Goal: Information Seeking & Learning: Learn about a topic

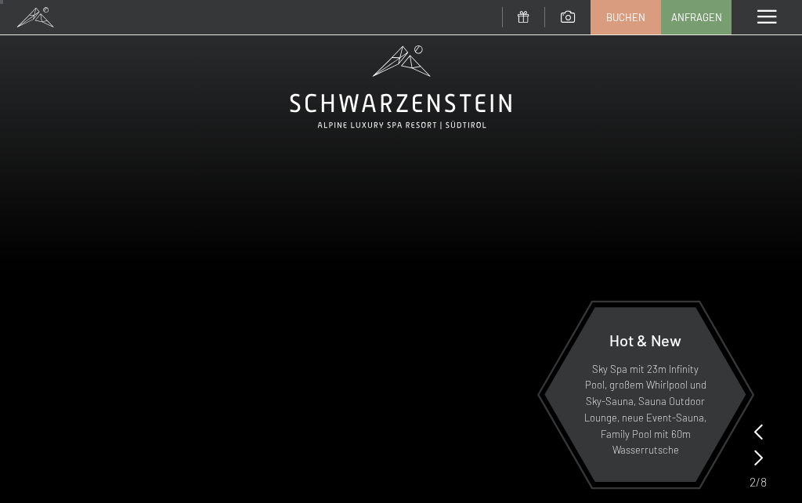
click at [758, 463] on icon at bounding box center [759, 458] width 9 height 16
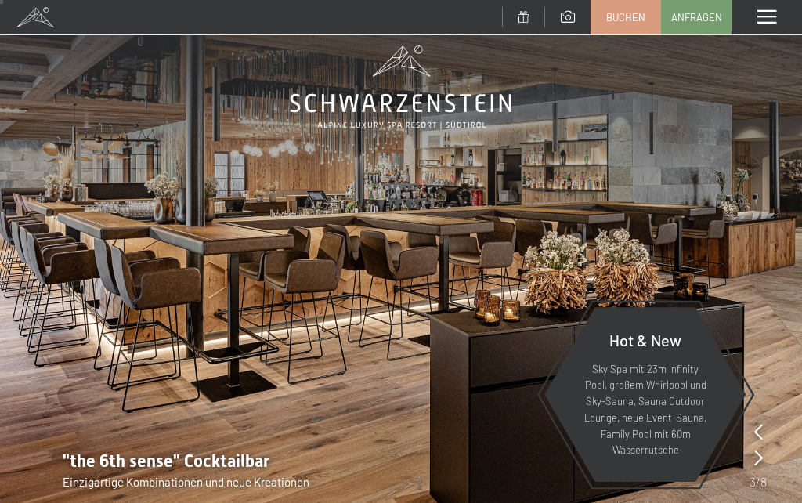
click at [759, 426] on icon at bounding box center [759, 432] width 9 height 16
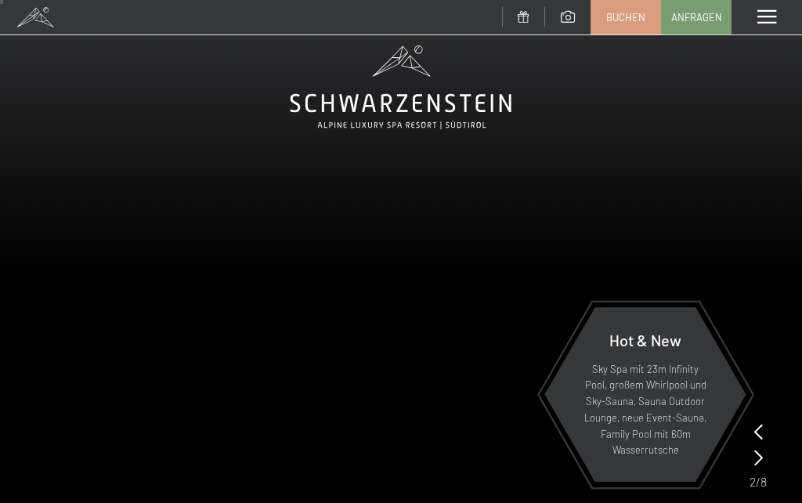
click at [757, 466] on div at bounding box center [759, 458] width 9 height 22
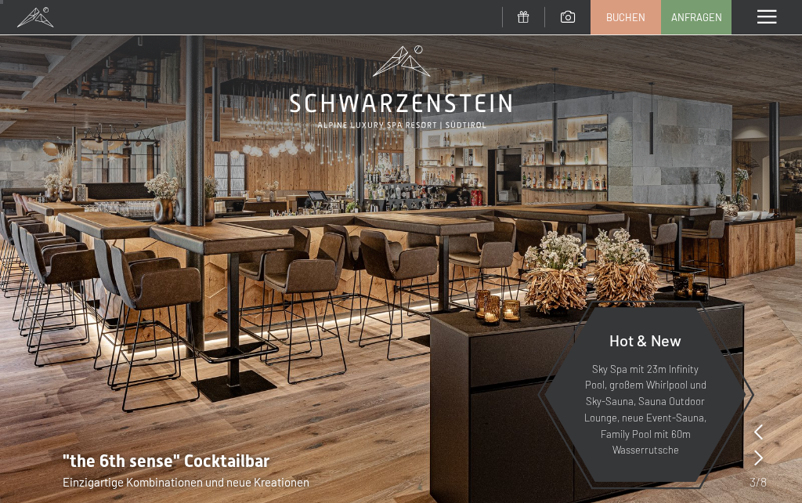
click at [747, 459] on div "Hot & New Sky Spa mit 23m Infinity Pool, großem Whirlpool und Sky-Sauna, Sauna …" at bounding box center [646, 394] width 204 height 207
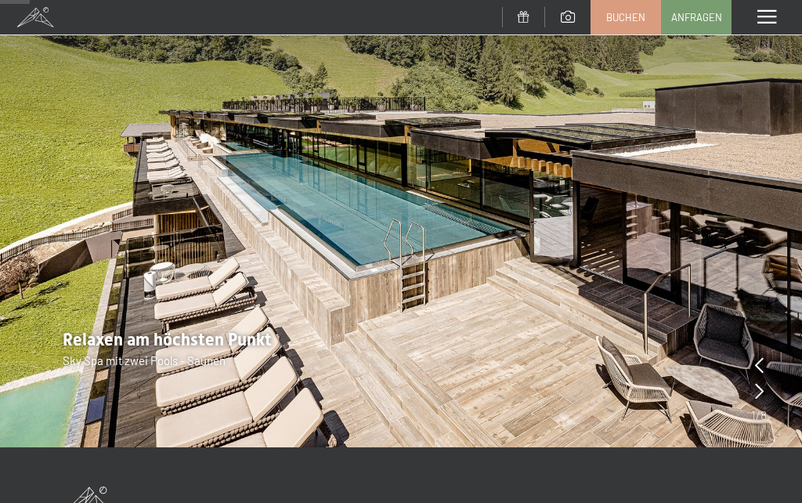
click at [770, 396] on img at bounding box center [401, 147] width 802 height 602
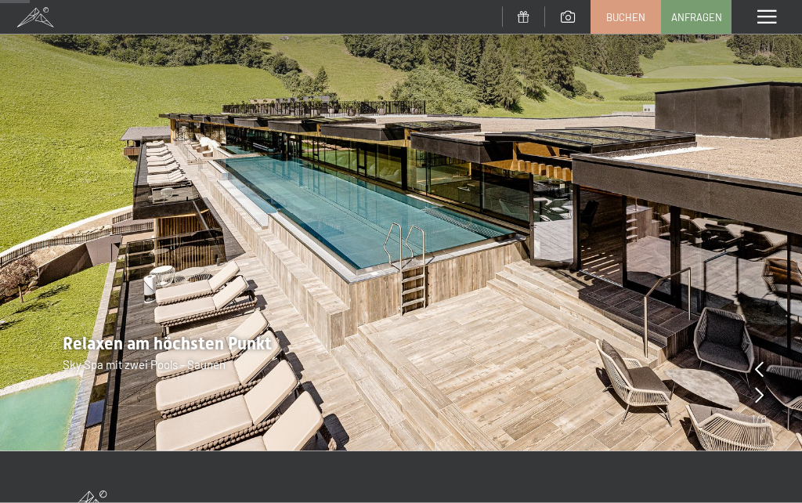
click at [759, 414] on span "/" at bounding box center [758, 419] width 5 height 17
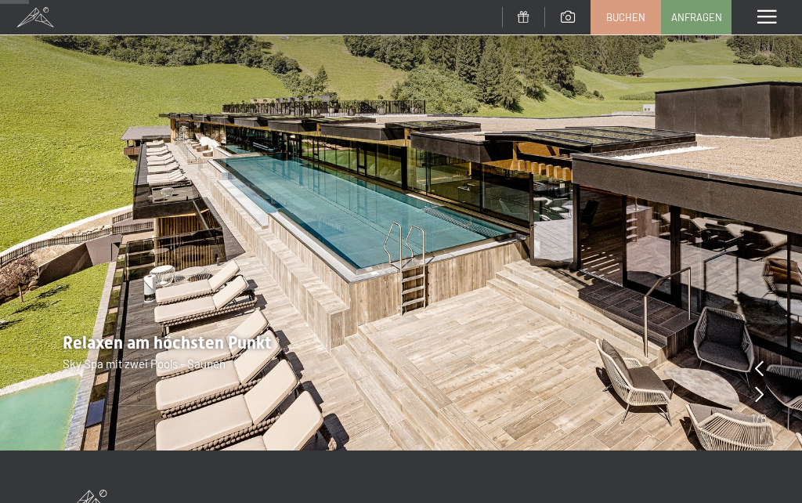
click at [763, 397] on icon at bounding box center [759, 394] width 9 height 16
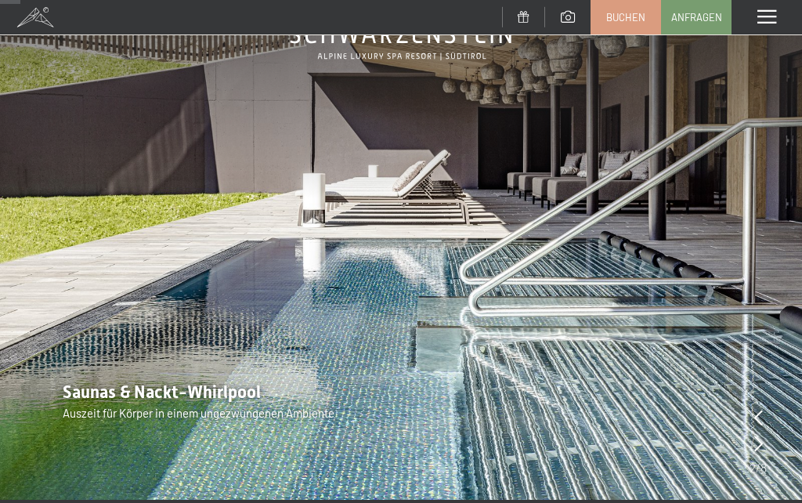
scroll to position [105, 0]
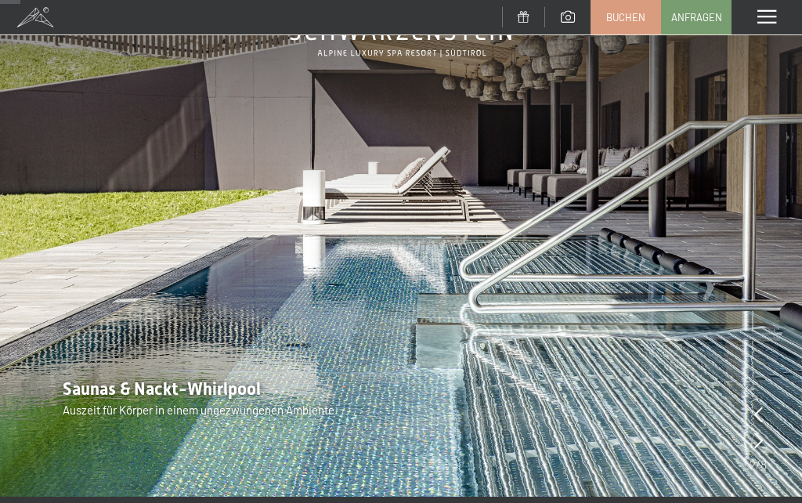
click at [758, 450] on div at bounding box center [759, 441] width 9 height 22
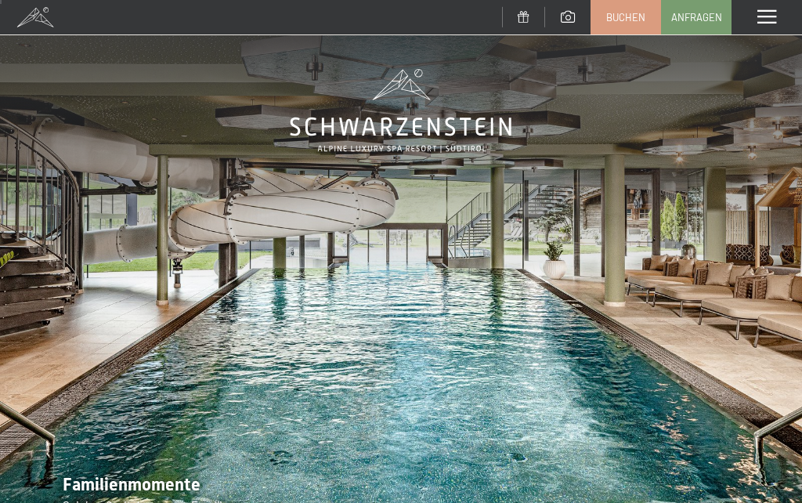
scroll to position [9, 0]
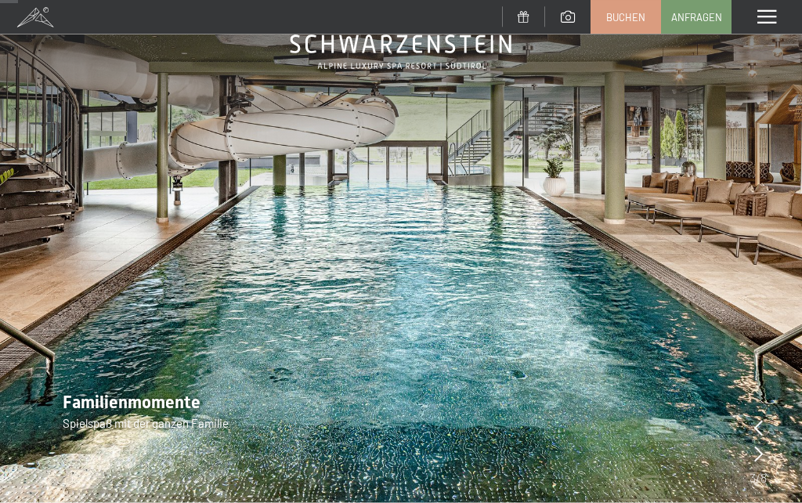
click at [758, 452] on icon at bounding box center [759, 454] width 9 height 16
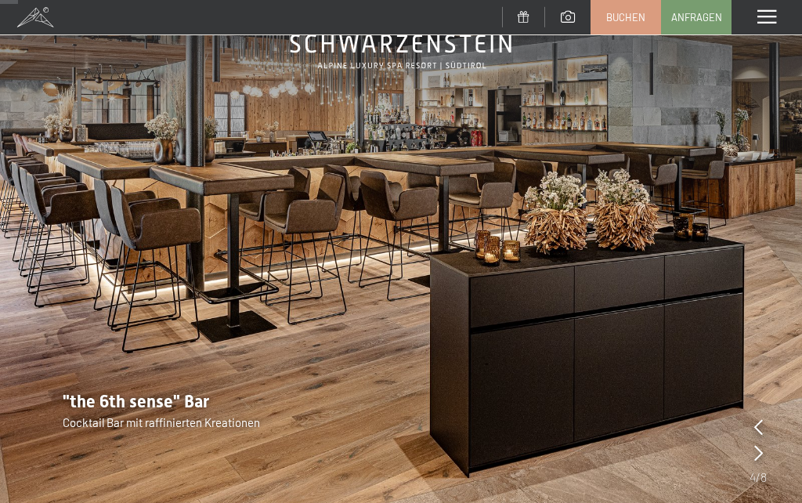
click at [761, 457] on icon at bounding box center [759, 453] width 9 height 16
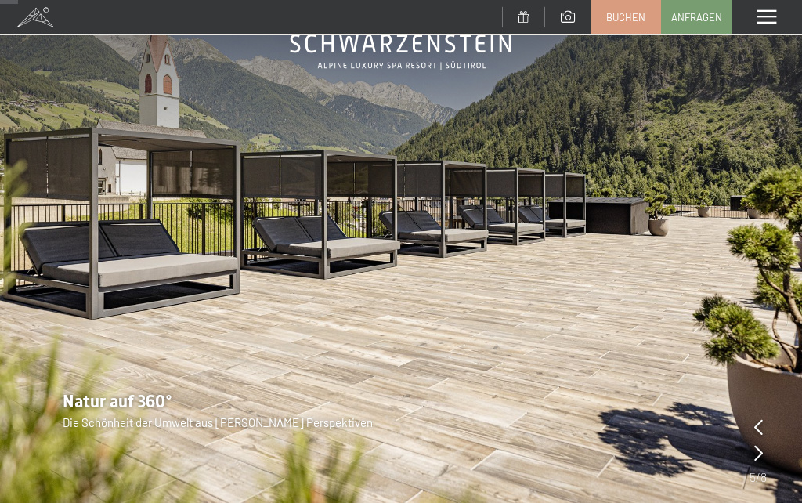
click at [760, 454] on icon at bounding box center [759, 453] width 9 height 16
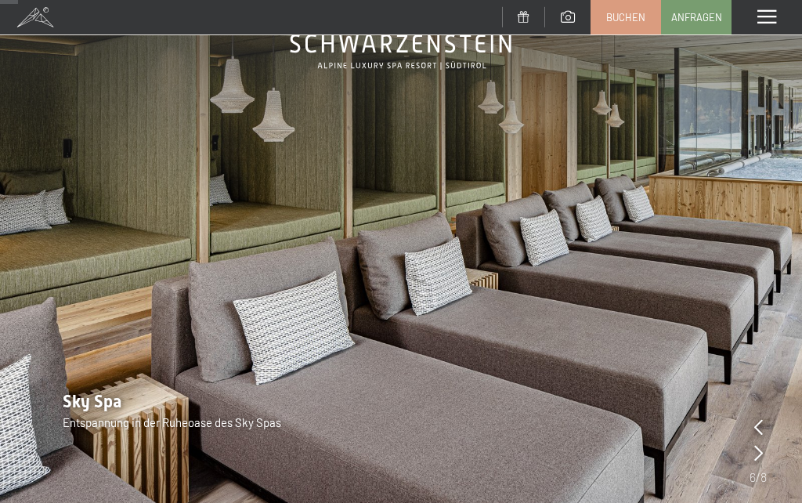
click at [759, 454] on icon at bounding box center [759, 453] width 9 height 16
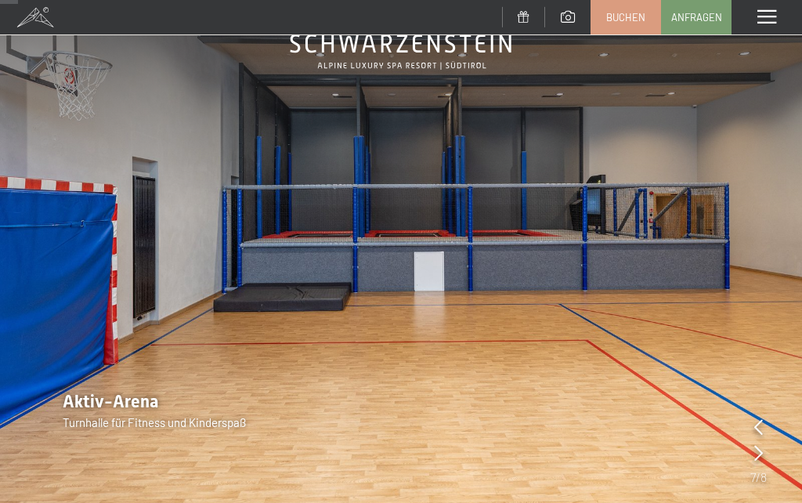
click at [767, 428] on div "Aktiv-Arena Turnhalle für Fitness und Kinderspaß" at bounding box center [401, 410] width 802 height 41
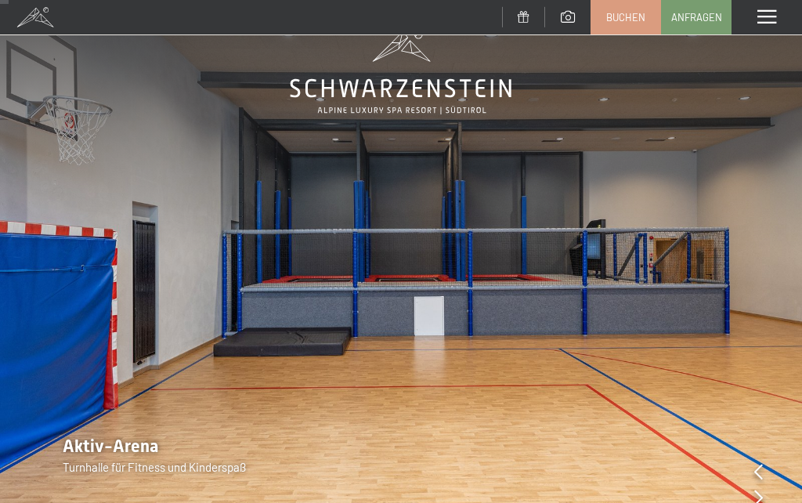
scroll to position [49, 0]
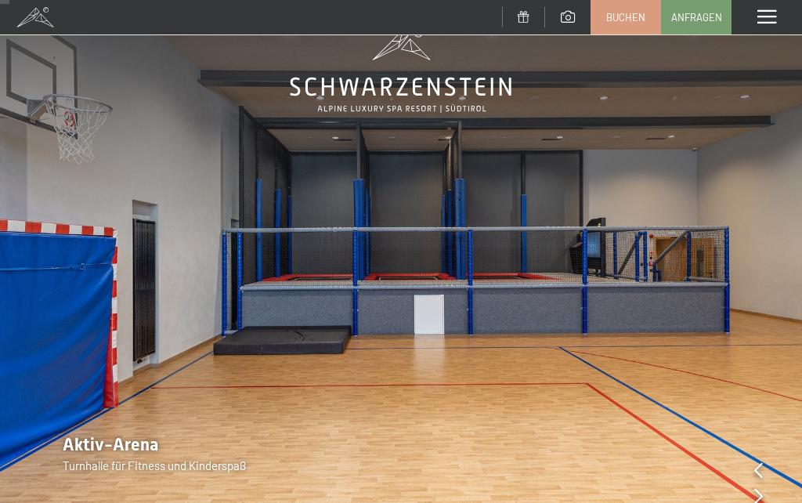
click at [759, 464] on icon at bounding box center [759, 470] width 9 height 16
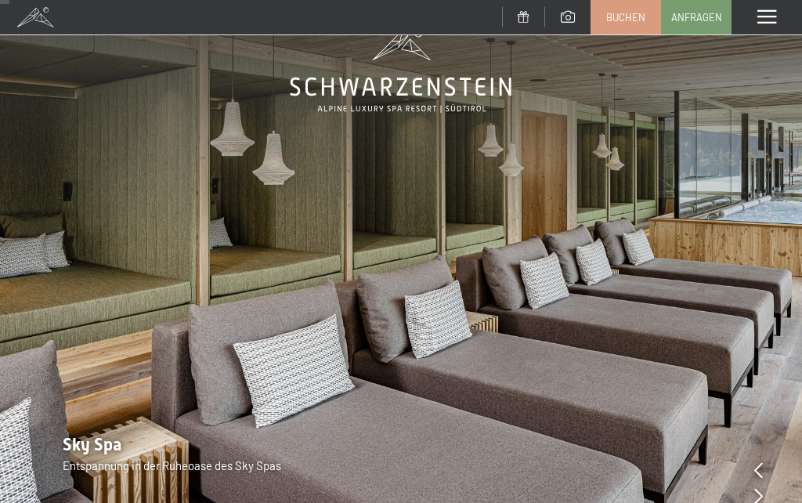
click at [759, 500] on icon at bounding box center [759, 496] width 9 height 16
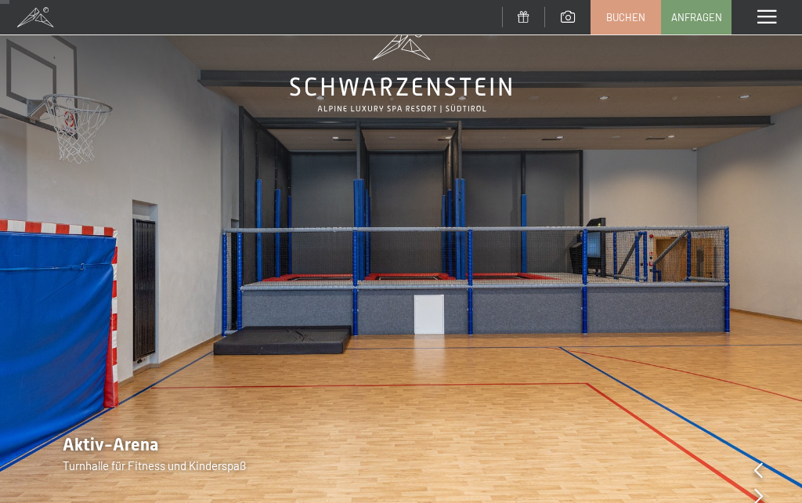
click at [770, 501] on img at bounding box center [401, 252] width 802 height 602
click at [762, 497] on icon at bounding box center [759, 496] width 9 height 16
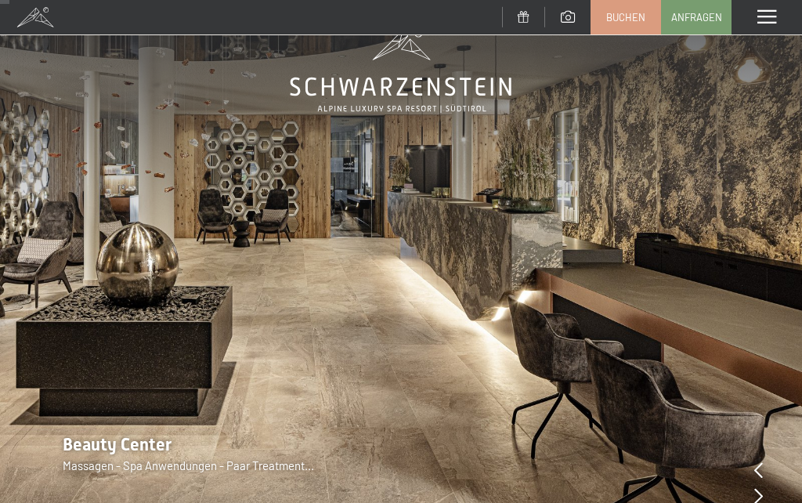
click at [770, 468] on div "Beauty Center Massagen - Spa Anwendungen - Paar Treatment..." at bounding box center [401, 453] width 802 height 41
click at [755, 464] on icon at bounding box center [759, 470] width 9 height 16
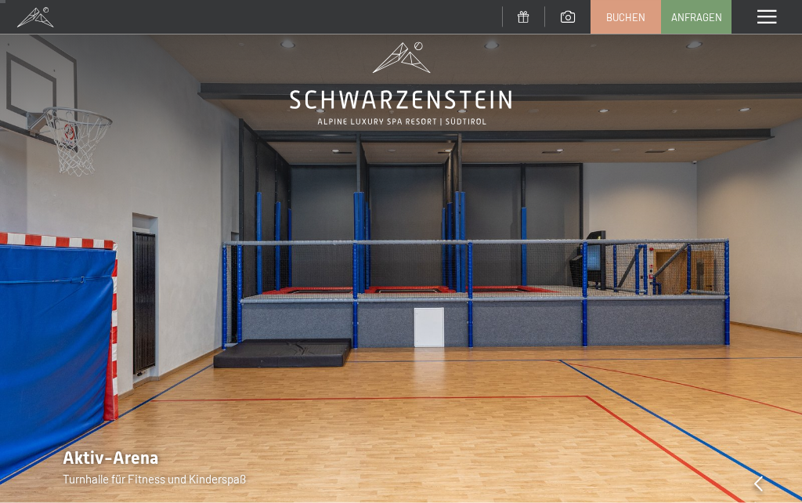
scroll to position [10, 0]
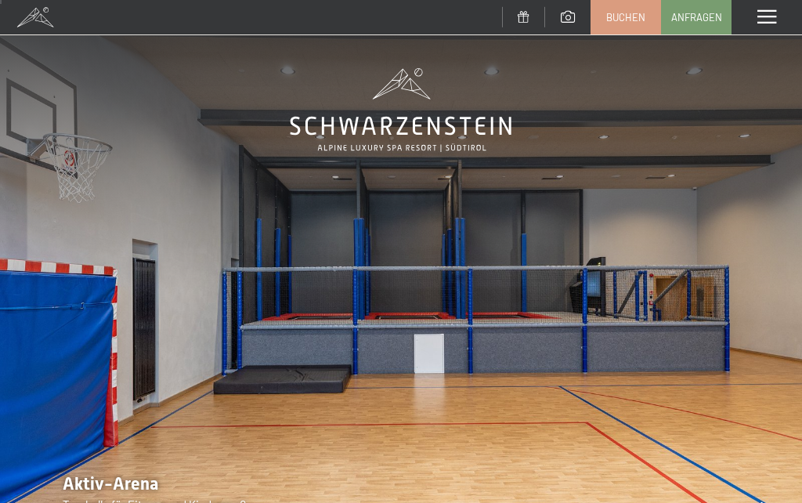
click at [740, 350] on img at bounding box center [401, 291] width 802 height 602
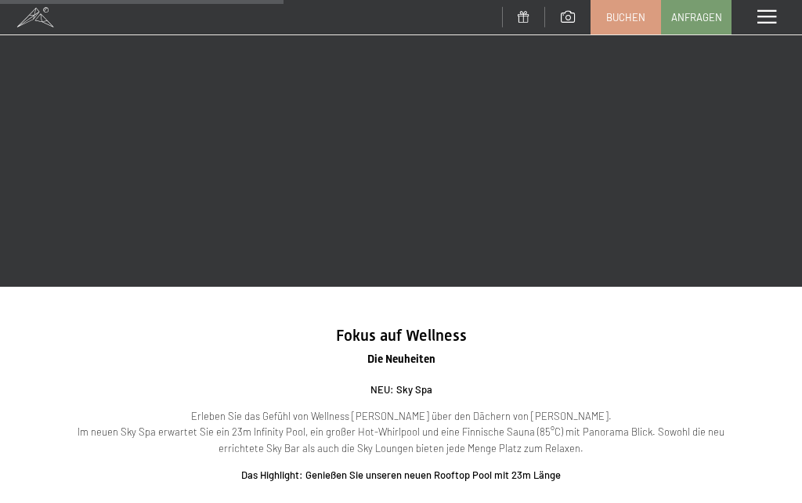
scroll to position [1498, 0]
